Goal: Task Accomplishment & Management: Complete application form

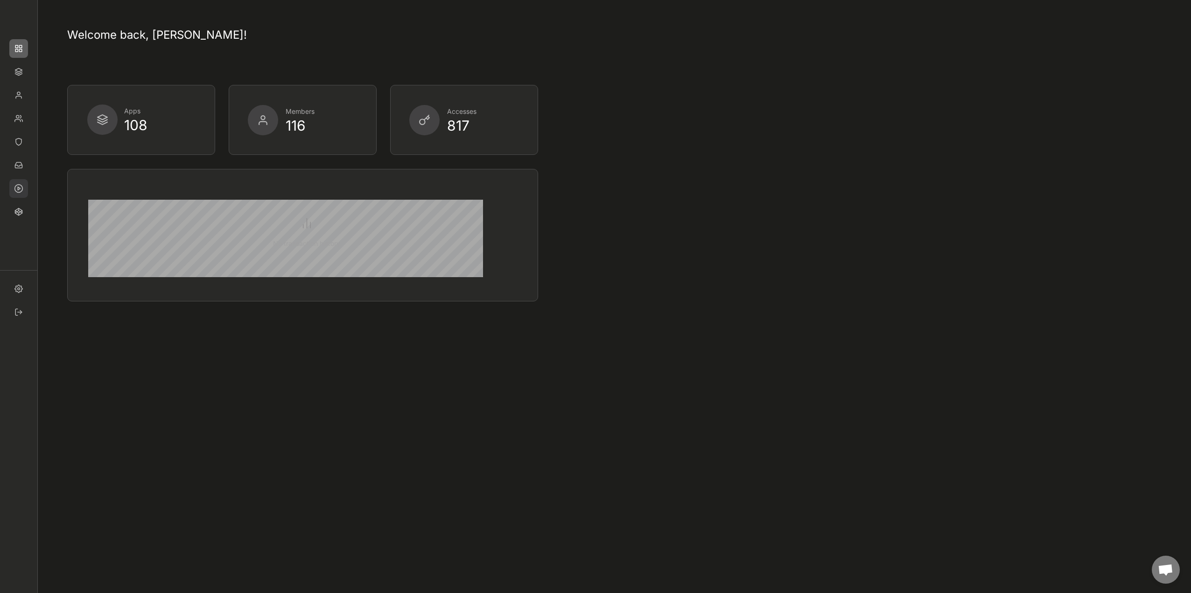
click at [16, 190] on img at bounding box center [18, 188] width 19 height 19
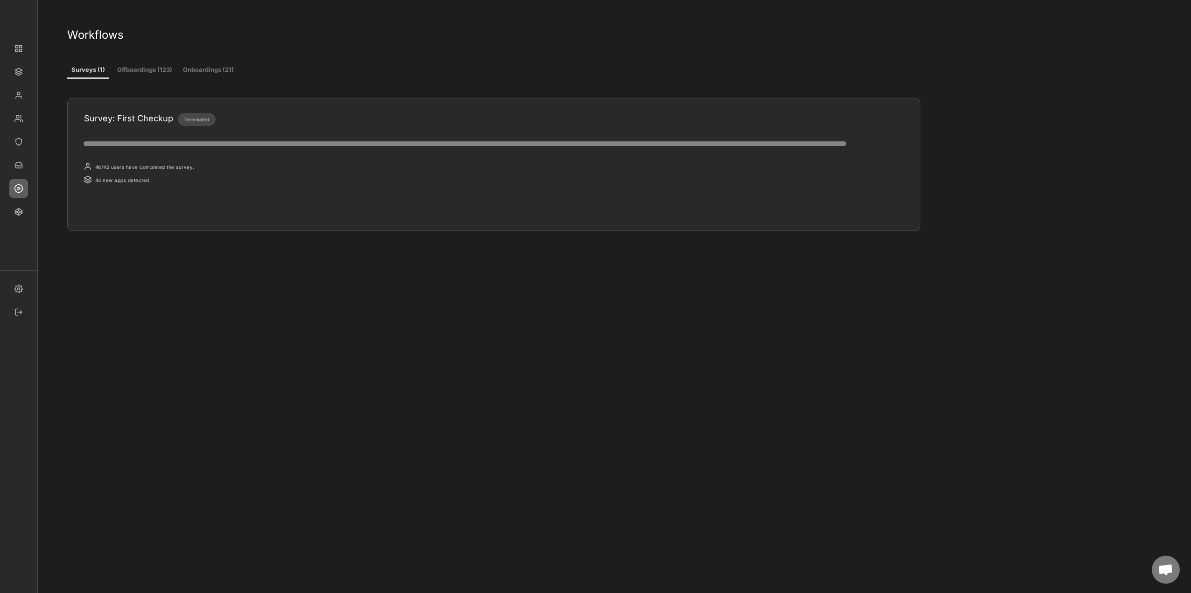
click at [154, 72] on button "Offboardings (123)" at bounding box center [145, 70] width 56 height 17
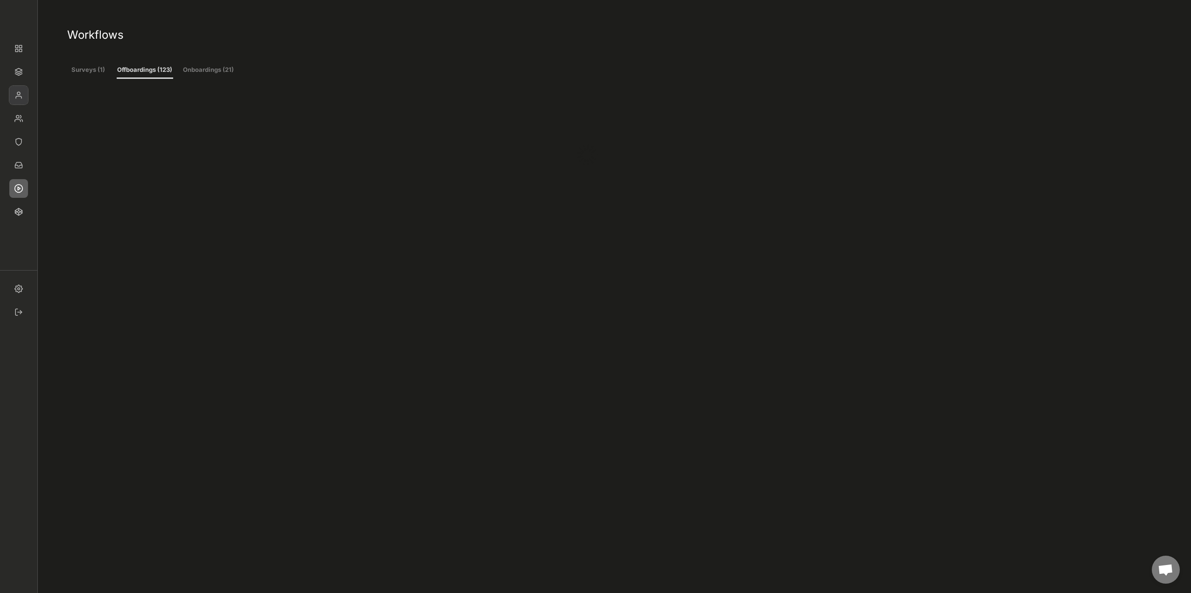
click at [17, 95] on img at bounding box center [18, 95] width 19 height 19
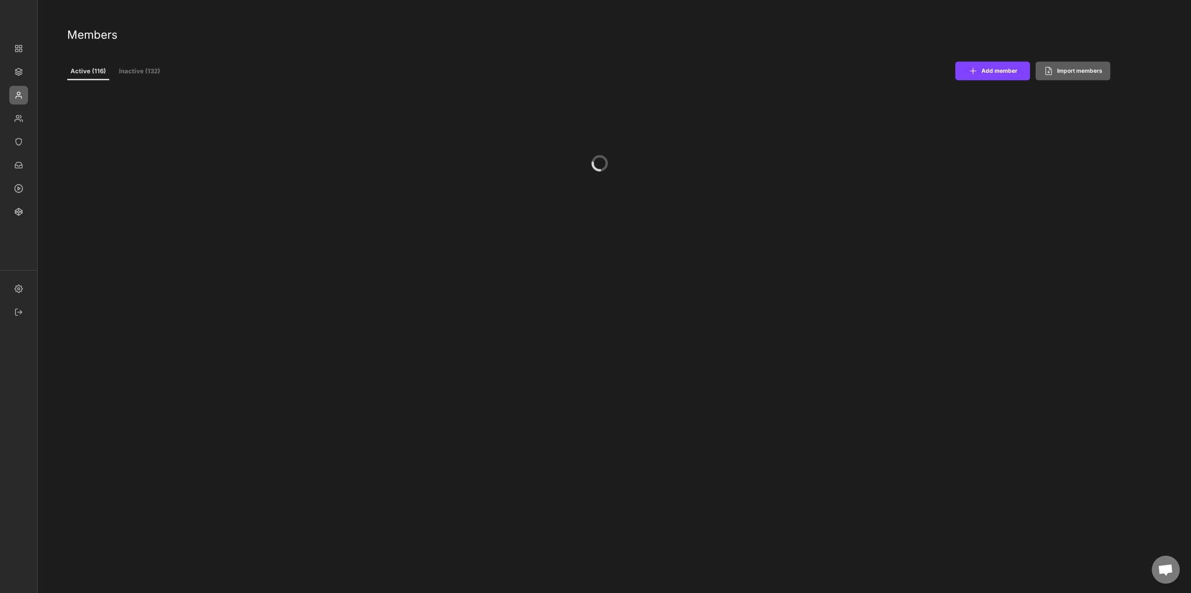
select select ""PLACEHOLDER_1427118222253""
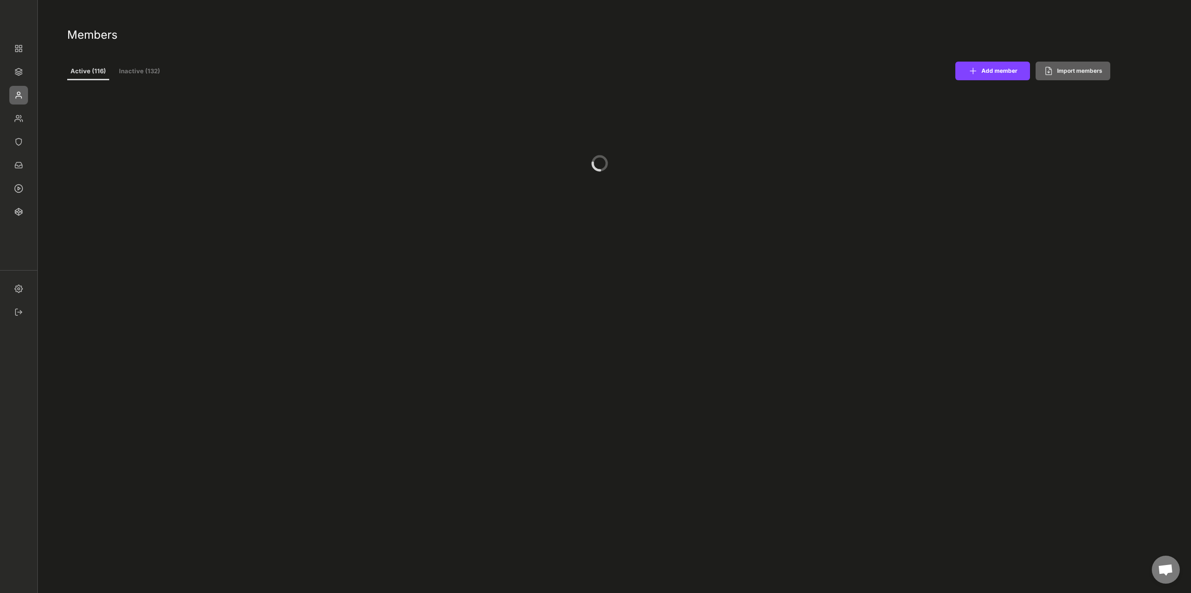
select select ""PLACEHOLDER_1427118222253""
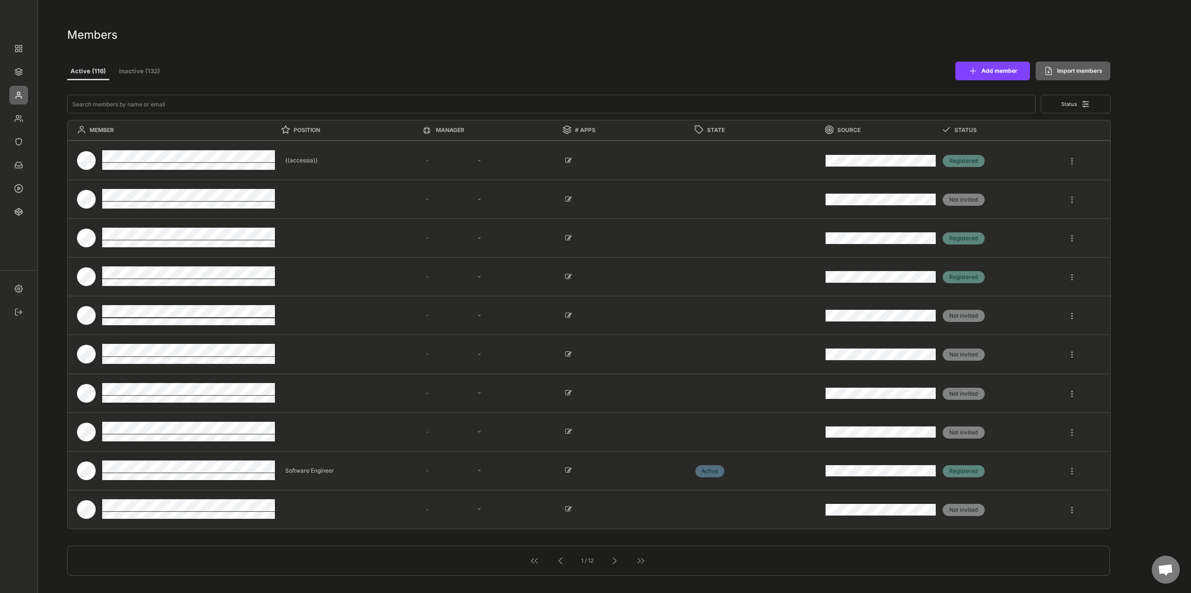
select select ""1348695171700984260__LOOKUP__1677493944989x739134587848360000""
select select ""1348695171700984260__LOOKUP__1665490971195x909736972885056000""
select select ""1348695171700984260__LOOKUP__1665490877502x720811215255738900""
select select ""1348695171700984260__LOOKUP__1665490968243x777252206885620500""
select select ""1348695171700984260__LOOKUP__1665490971195x909736972885056000""
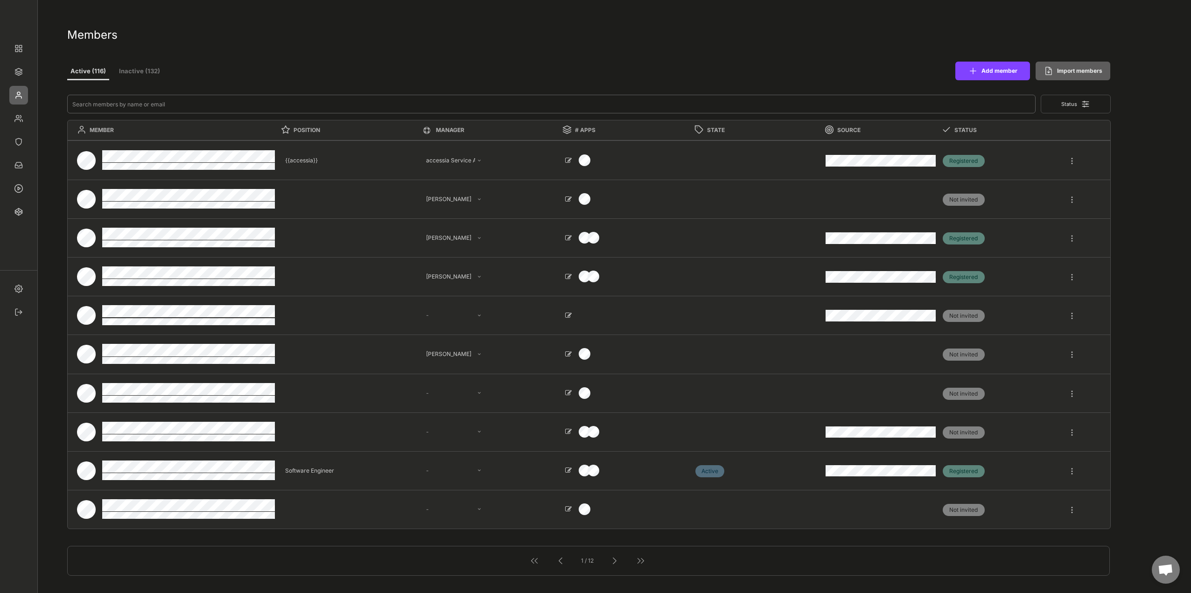
click at [243, 106] on input "input" at bounding box center [551, 104] width 969 height 19
type input "c"
select select ""PLACEHOLDER_1427118222253""
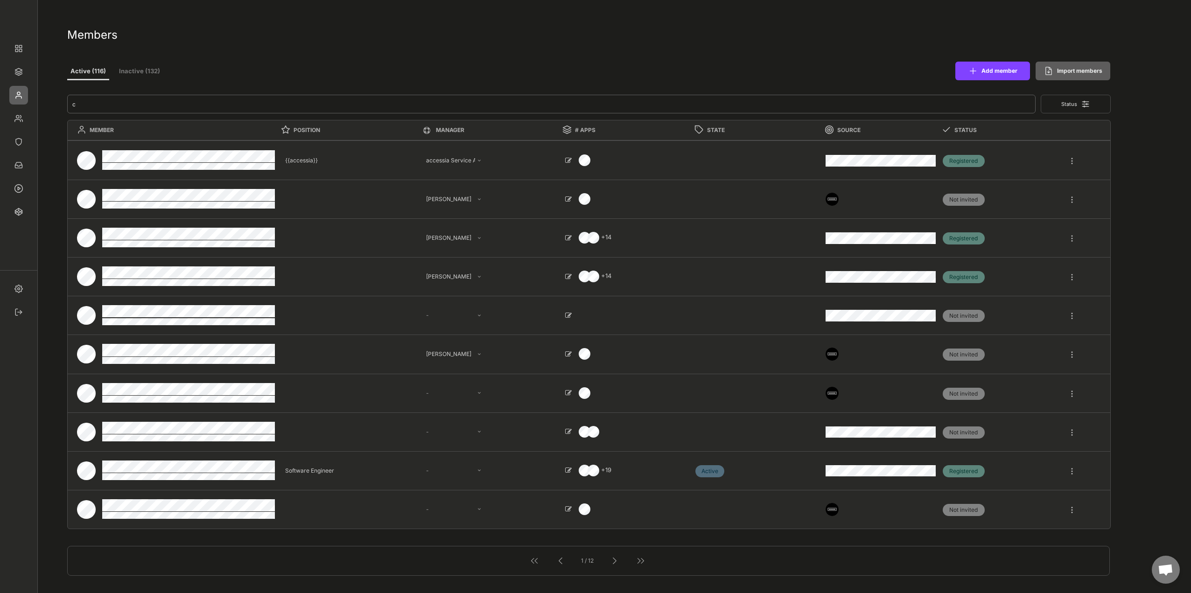
select select ""1348695171700984260__LOOKUP__1660121528802x892918515886457900""
select select ""1348695171700984260__LOOKUP__1665490670911x779929032210714000""
select select ""1348695171700984260__LOOKUP__1665490971195x909736972885056000""
type textarea "Geschäftsführung, IT"
select select ""1348695171700984260__LOOKUP__1665490671668x485458232984676160""
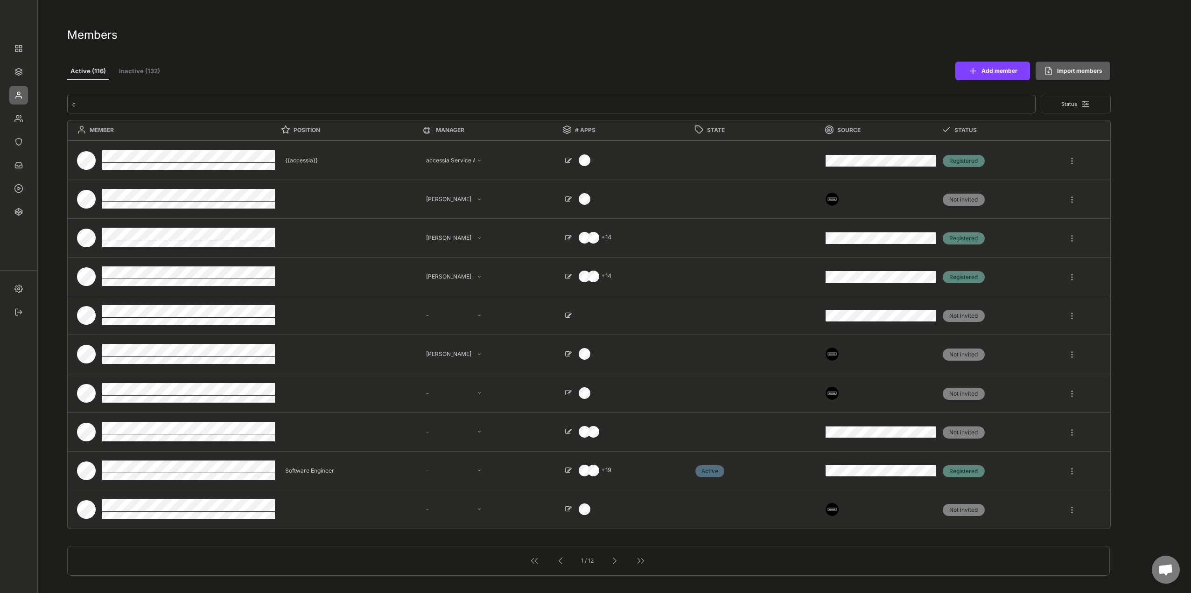
type textarea "Software Engineer"
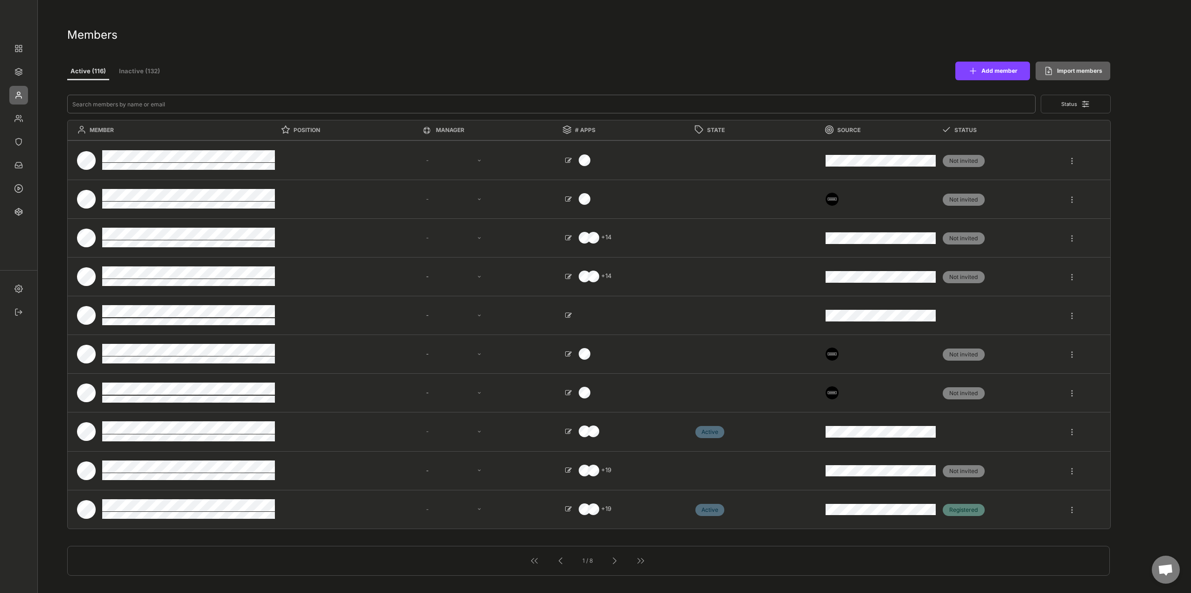
type input "k"
type textarea "{{accessia}}"
select select ""1348695171700984260__LOOKUP__1677493944989x739134587848360000""
select select ""1348695171700984260__LOOKUP__1665490971195x909736972885056000""
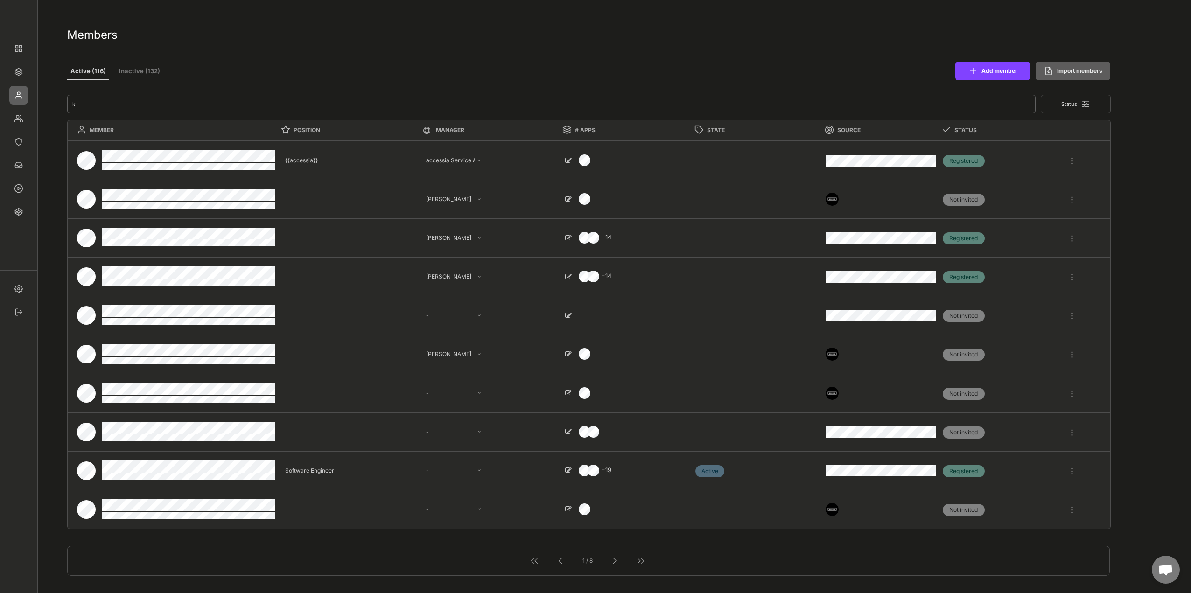
type input "ko"
select select ""1348695171700984260__LOOKUP__1665490671668x485458232984676160""
select select ""PLACEHOLDER_1427118222253""
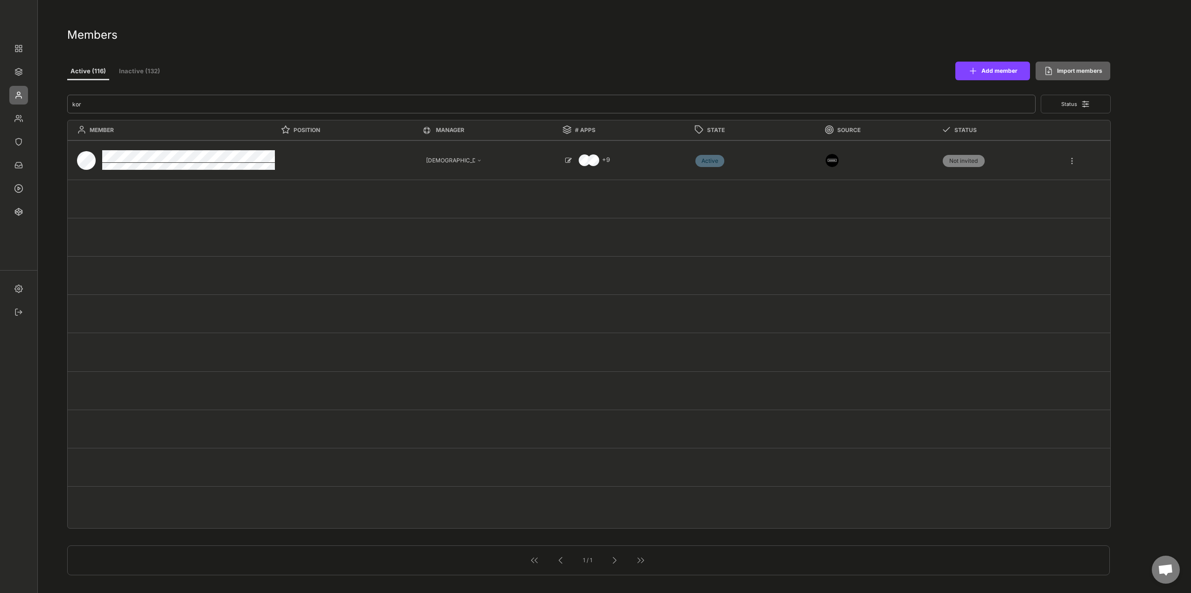
type input "kor"
click at [1069, 161] on div at bounding box center [1072, 156] width 8 height 17
click at [1028, 216] on div "Offboarding" at bounding box center [1038, 216] width 72 height 8
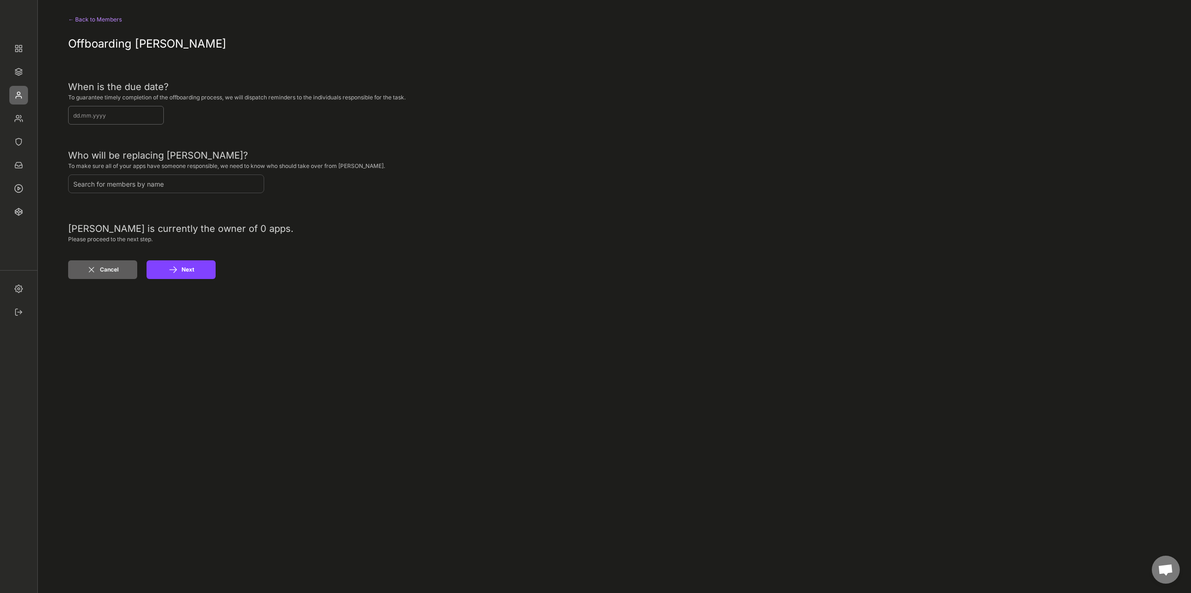
click at [128, 122] on input "input" at bounding box center [116, 115] width 96 height 19
type input "15.09.2025"
click at [191, 272] on button "Next" at bounding box center [181, 269] width 69 height 19
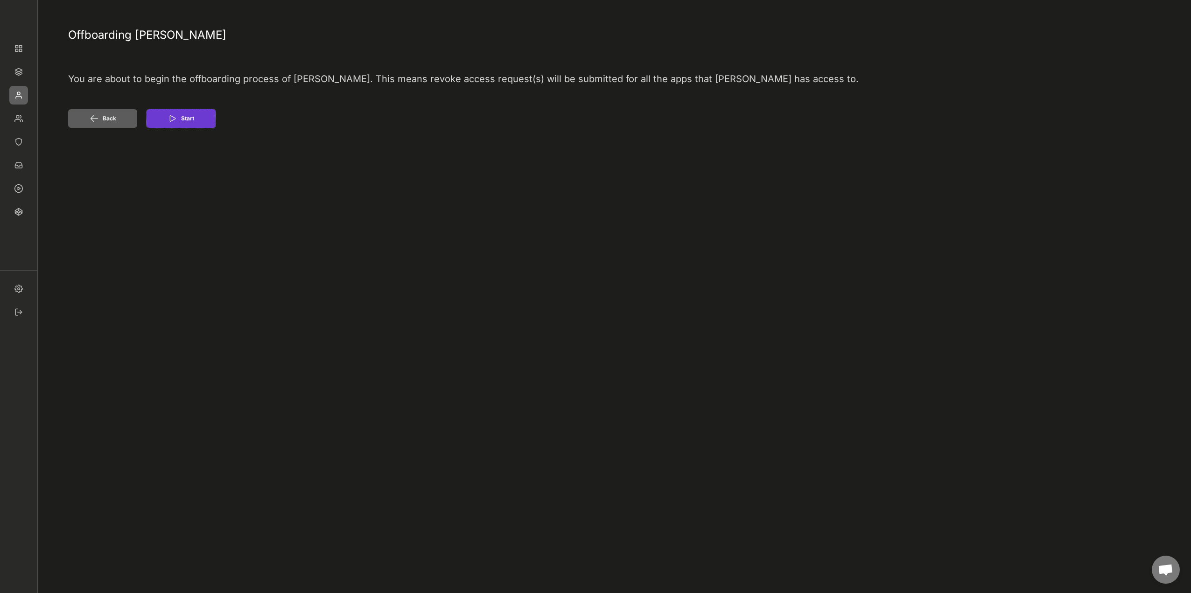
click at [181, 116] on button "Start" at bounding box center [181, 118] width 69 height 19
